Goal: Task Accomplishment & Management: Manage account settings

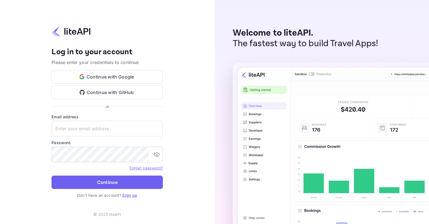
type input "[EMAIL_ADDRESS][DOMAIN_NAME]"
click at [124, 186] on button "Continue" at bounding box center [106, 182] width 111 height 13
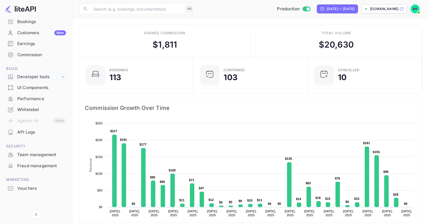
scroll to position [44, 0]
click at [28, 187] on div "Vouchers" at bounding box center [41, 188] width 49 height 6
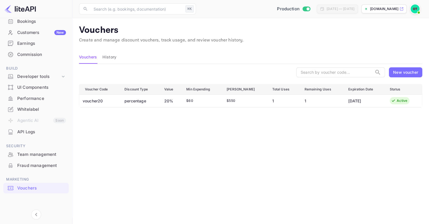
click at [305, 33] on p "Vouchers" at bounding box center [250, 30] width 343 height 11
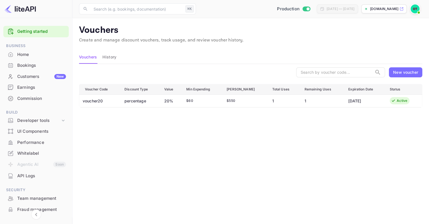
click at [233, 54] on div "Vouchers History" at bounding box center [250, 56] width 343 height 13
click at [366, 50] on div "Vouchers History" at bounding box center [250, 56] width 343 height 13
click at [401, 73] on div "New voucher" at bounding box center [405, 72] width 25 height 6
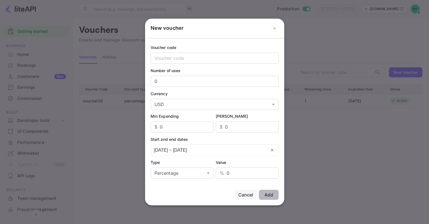
click at [275, 28] on icon at bounding box center [274, 28] width 2 height 2
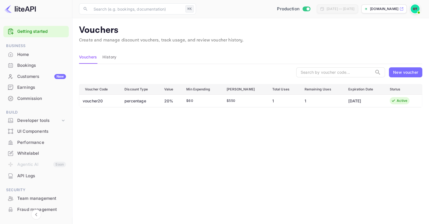
click at [413, 8] on img at bounding box center [414, 8] width 9 height 9
click at [390, 56] on div "Logout" at bounding box center [388, 57] width 64 height 13
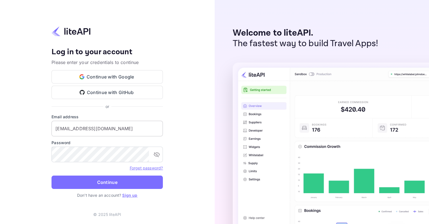
click at [116, 133] on input "[EMAIL_ADDRESS][DOMAIN_NAME]" at bounding box center [106, 129] width 111 height 16
type input "g.caprini+test@nuitee.com"
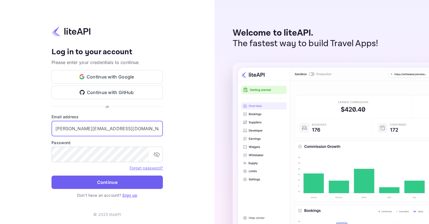
click at [110, 180] on button "Continue" at bounding box center [106, 182] width 111 height 13
